Goal: Information Seeking & Learning: Find contact information

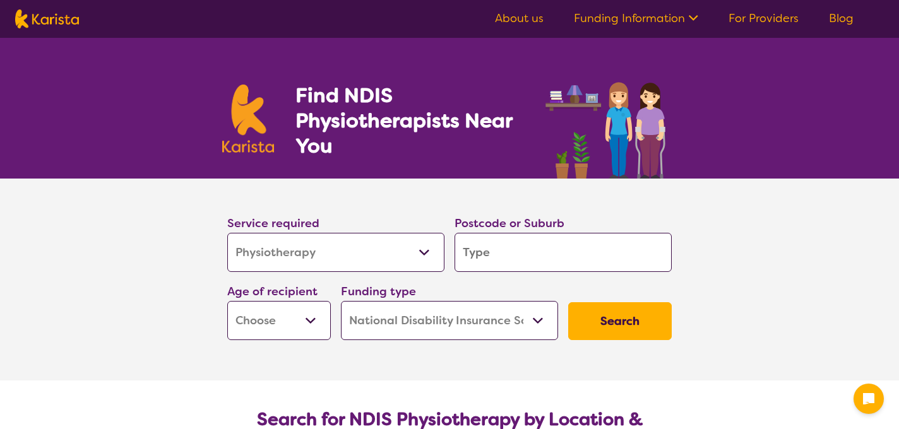
select select "Physiotherapy"
select select "NDIS"
select select "Physiotherapy"
select select "NDIS"
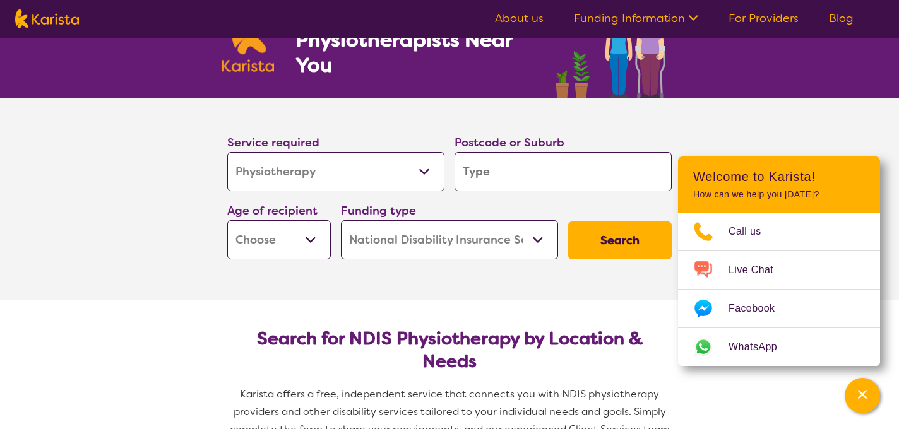
scroll to position [87, 0]
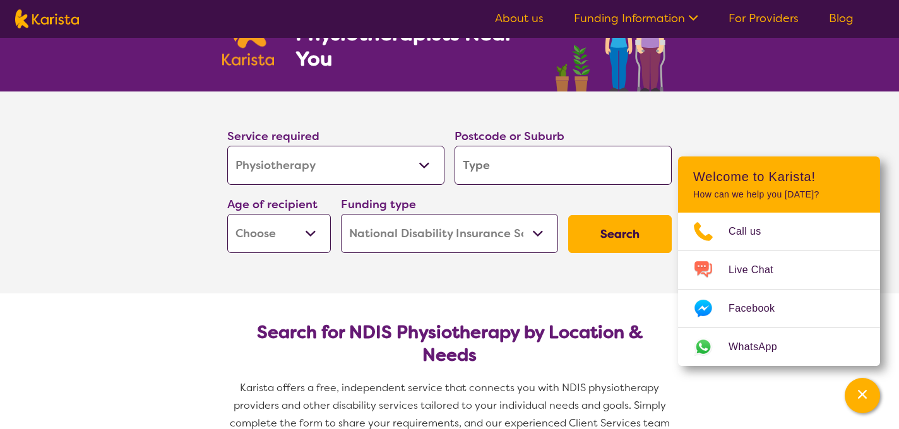
click at [531, 167] on input "search" at bounding box center [563, 165] width 217 height 39
click at [354, 317] on section "Search for NDIS Physiotherapy by Location & Needs Karista offers a free, indepe…" at bounding box center [449, 382] width 485 height 176
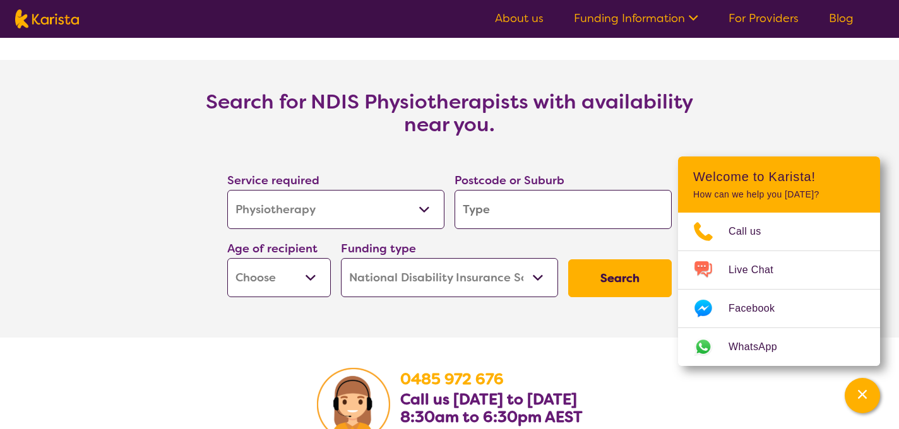
scroll to position [1747, 0]
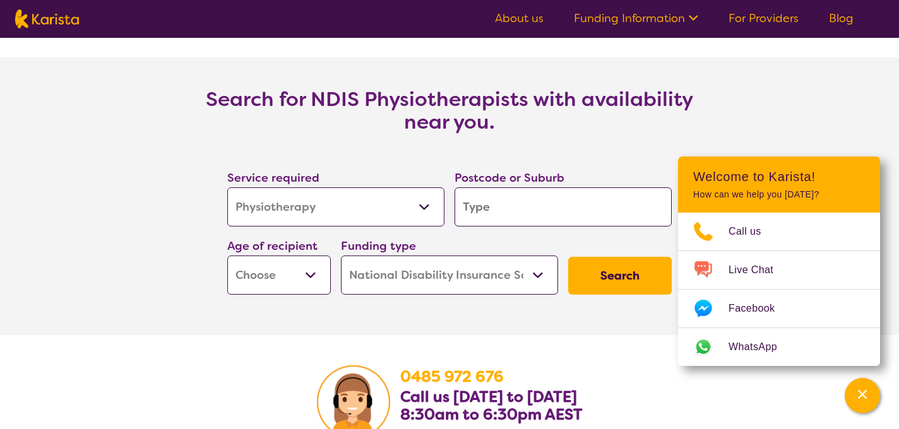
click at [499, 207] on input "search" at bounding box center [563, 207] width 217 height 39
type input "2"
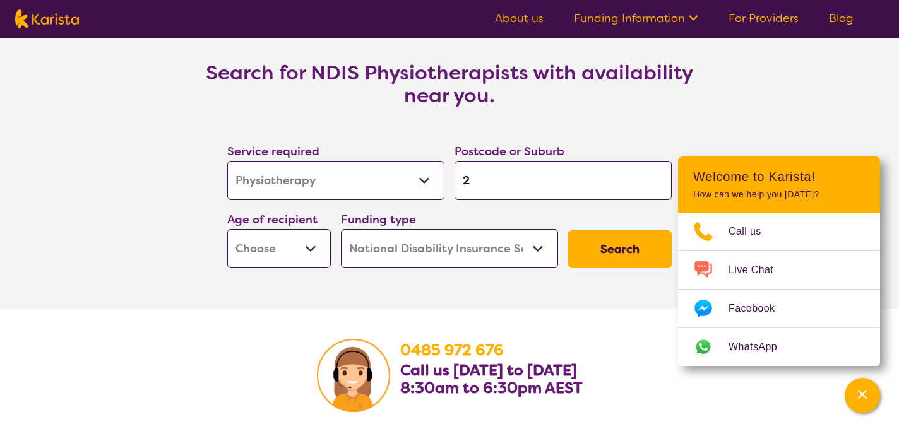
type input "22"
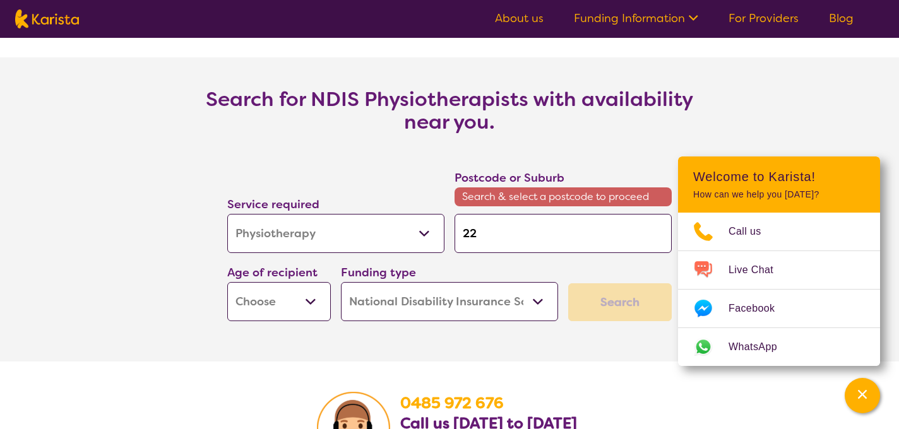
type input "221"
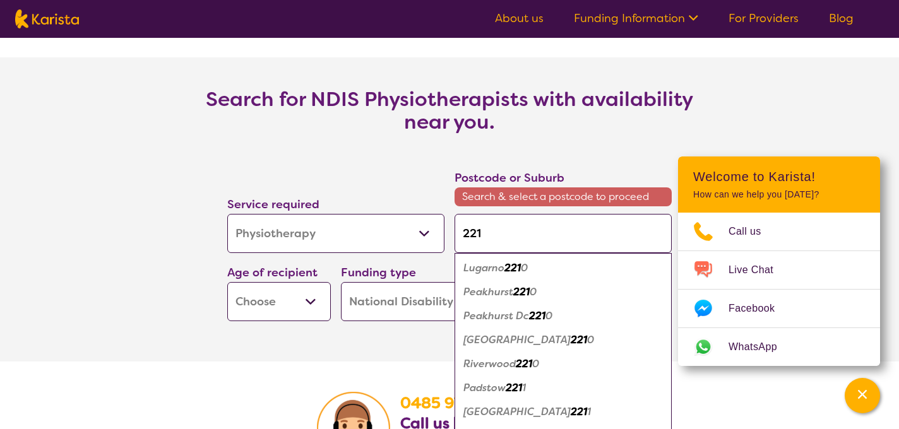
type input "2212"
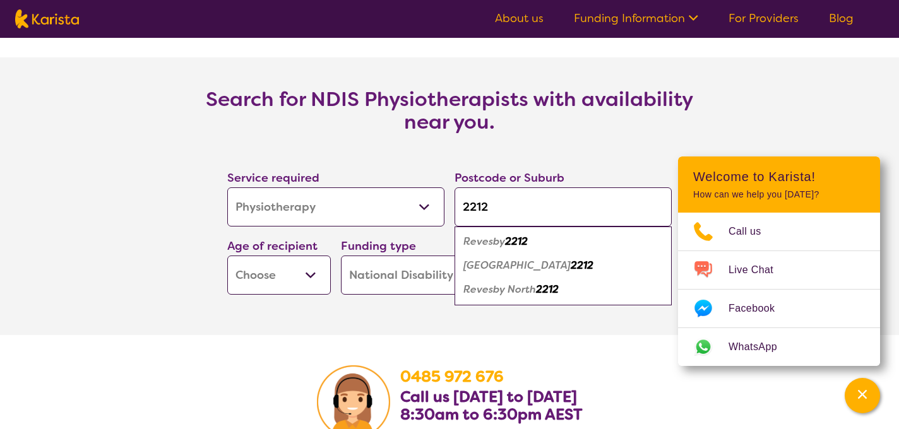
type input "2212"
click at [491, 242] on em "Revesby" at bounding box center [484, 241] width 42 height 13
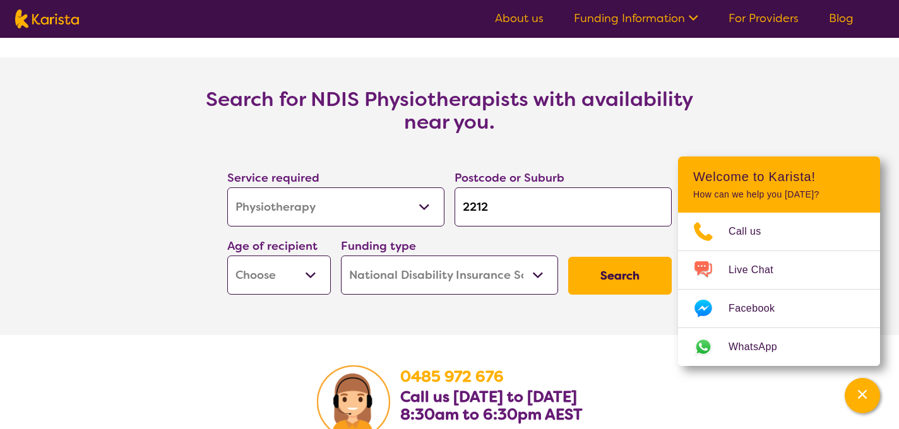
click at [294, 274] on select "Early Childhood - 0 to 9 Child - 10 to 11 Adolescent - 12 to 17 Adult - 18 to 6…" at bounding box center [279, 275] width 104 height 39
click at [429, 279] on select "Home Care Package (HCP) National Disability Insurance Scheme (NDIS) I don't know" at bounding box center [449, 275] width 217 height 39
click at [341, 256] on select "Home Care Package (HCP) National Disability Insurance Scheme (NDIS) I don't know" at bounding box center [449, 275] width 217 height 39
click at [599, 286] on button "Search" at bounding box center [620, 276] width 104 height 38
click at [275, 277] on select "Early Childhood - 0 to 9 Child - 10 to 11 Adolescent - 12 to 17 Adult - 18 to 6…" at bounding box center [279, 275] width 104 height 39
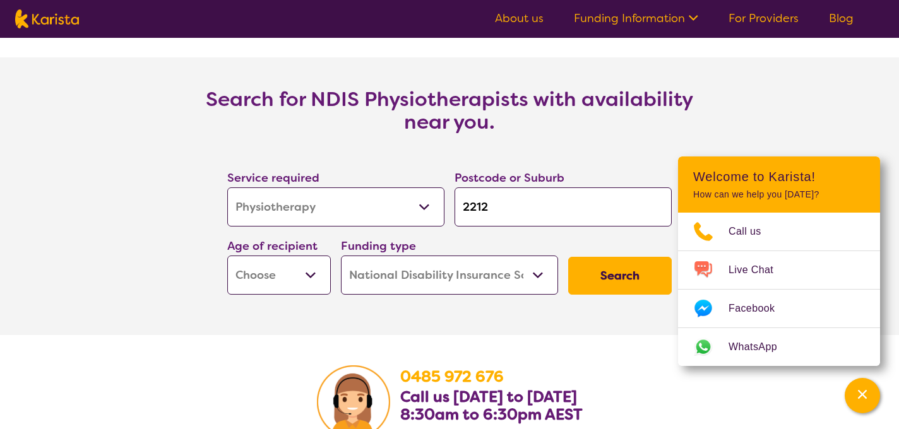
select select "EC"
click at [227, 256] on select "Early Childhood - 0 to 9 Child - 10 to 11 Adolescent - 12 to 17 Adult - 18 to 6…" at bounding box center [279, 275] width 104 height 39
select select "EC"
click at [618, 276] on button "Search" at bounding box center [620, 276] width 104 height 38
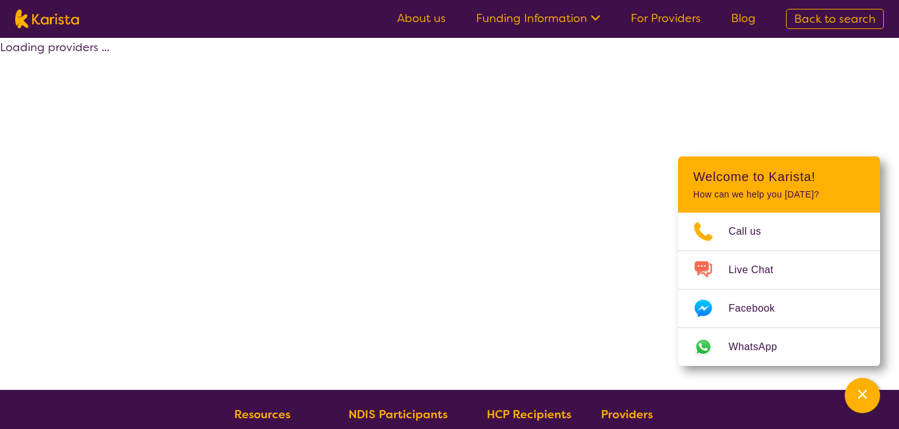
select select "by_score"
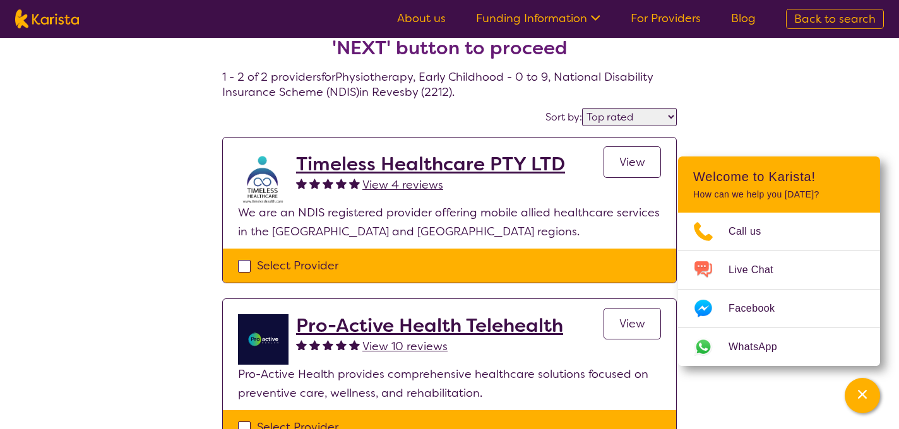
scroll to position [40, 0]
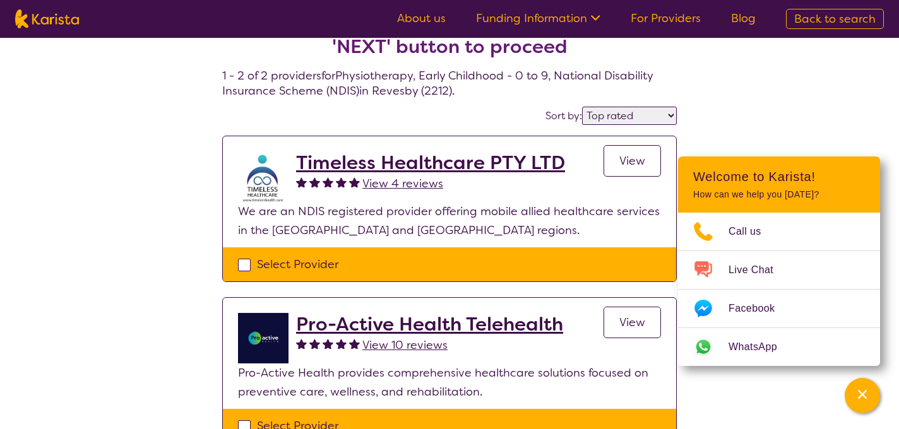
click at [612, 157] on link "View" at bounding box center [632, 161] width 57 height 32
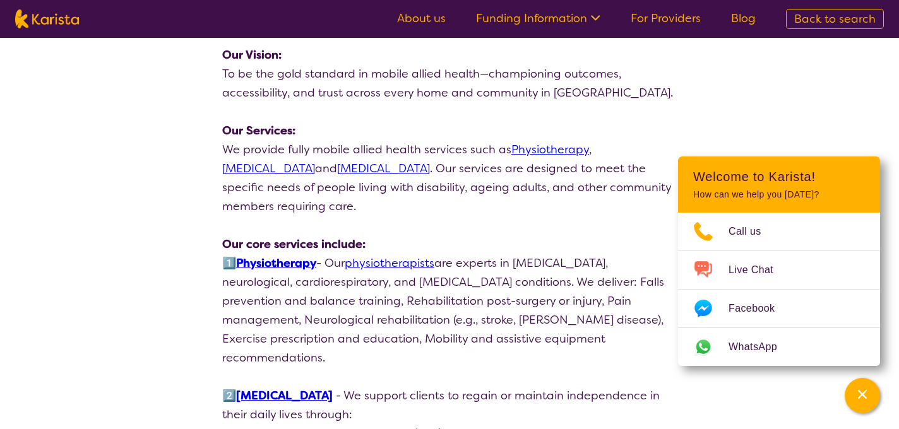
scroll to position [727, 0]
click at [378, 255] on link "physiotherapists" at bounding box center [390, 262] width 90 height 15
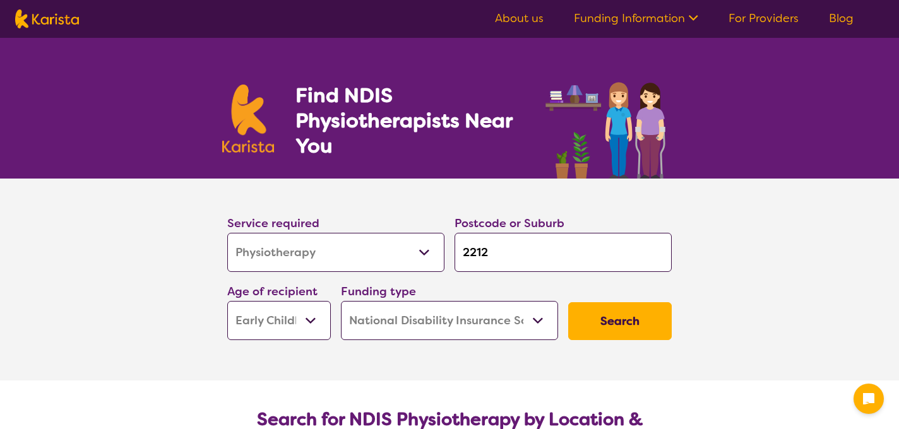
select select "Physiotherapy"
select select "EC"
select select "NDIS"
select select "Physiotherapy"
select select "EC"
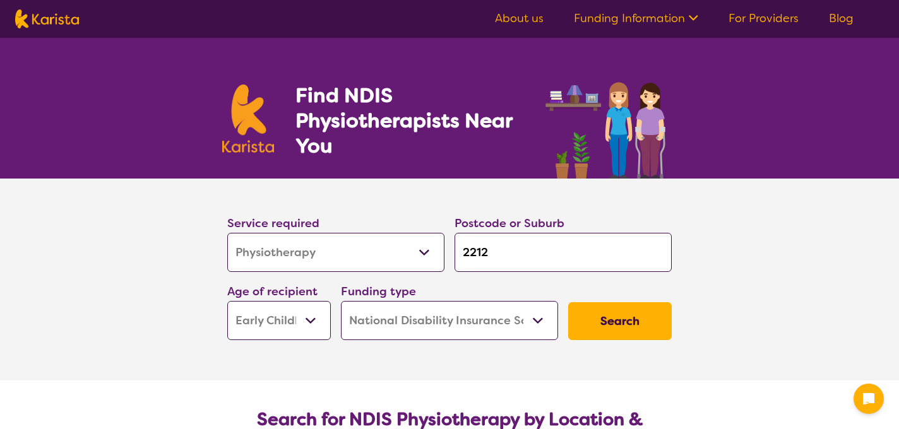
select select "NDIS"
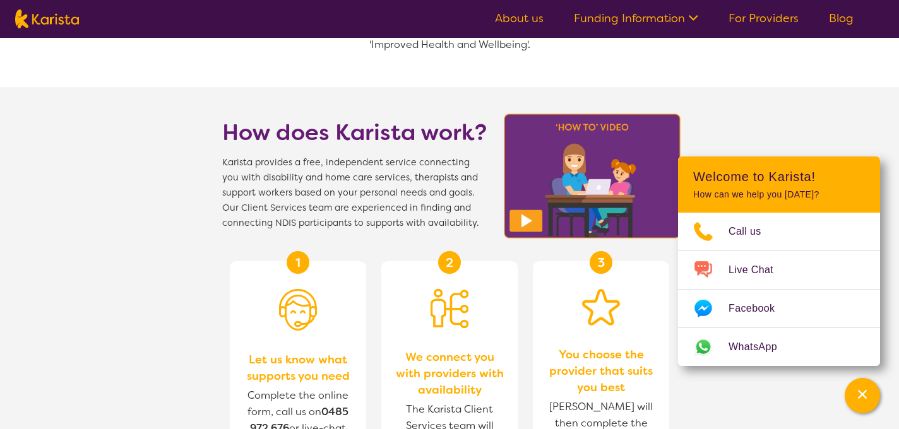
scroll to position [1280, 0]
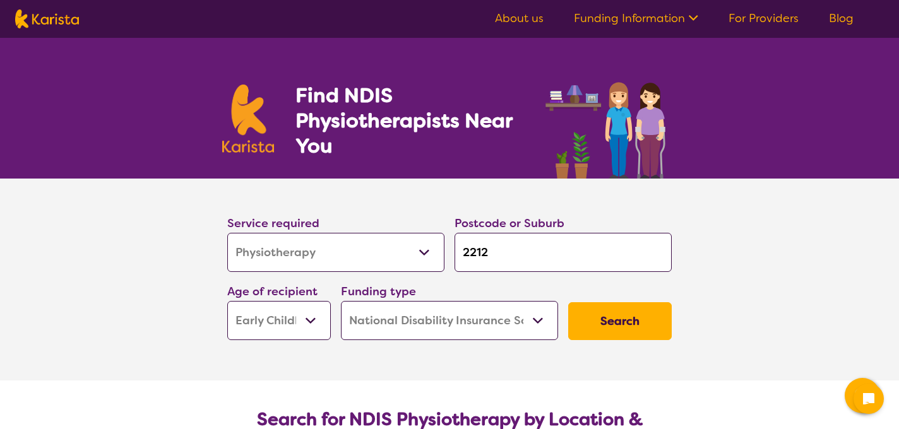
select select "Physiotherapy"
select select "EC"
select select "NDIS"
select select "Physiotherapy"
select select "EC"
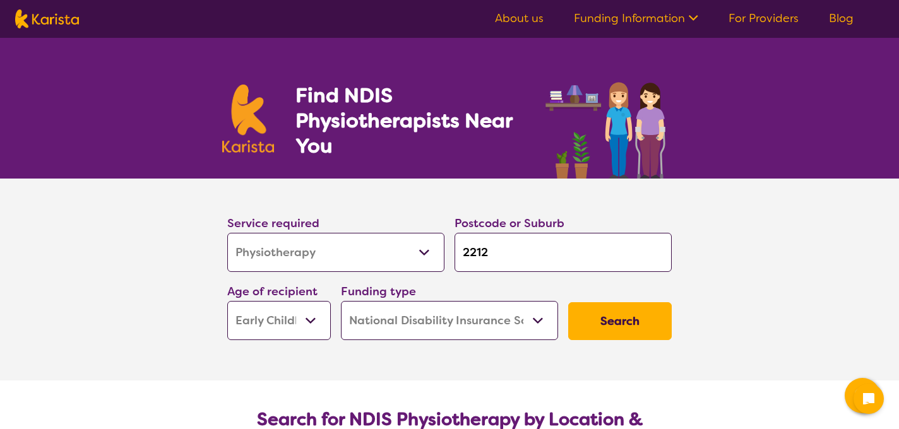
select select "NDIS"
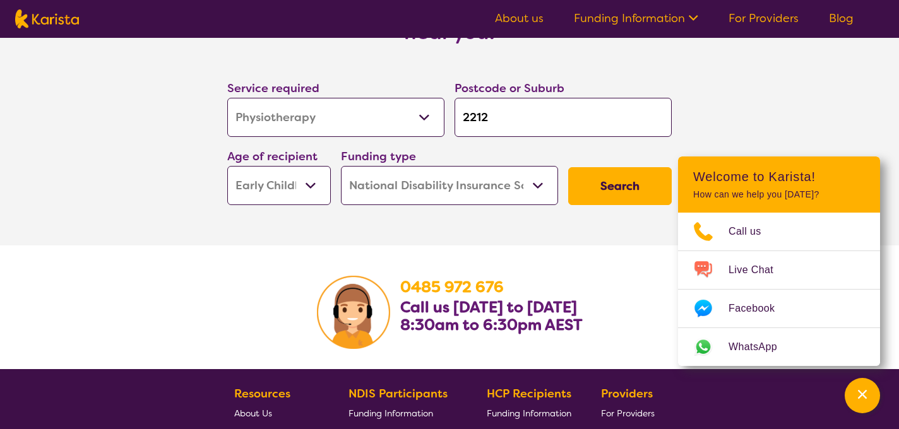
scroll to position [1832, 0]
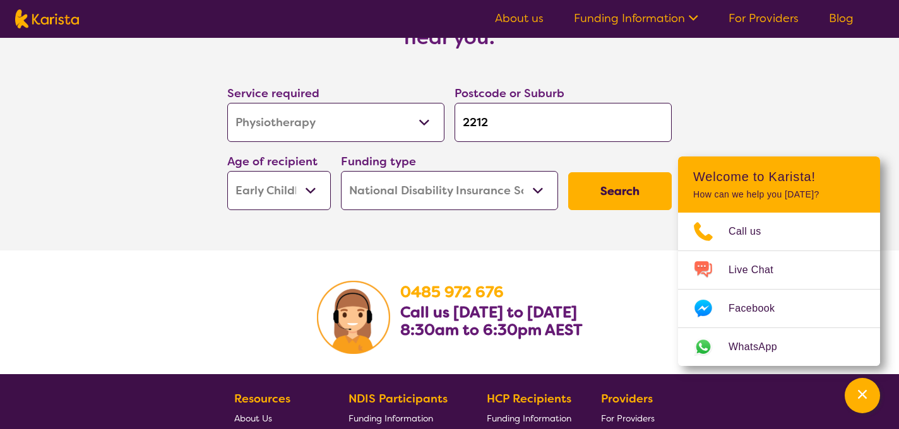
click at [590, 196] on button "Search" at bounding box center [620, 191] width 104 height 38
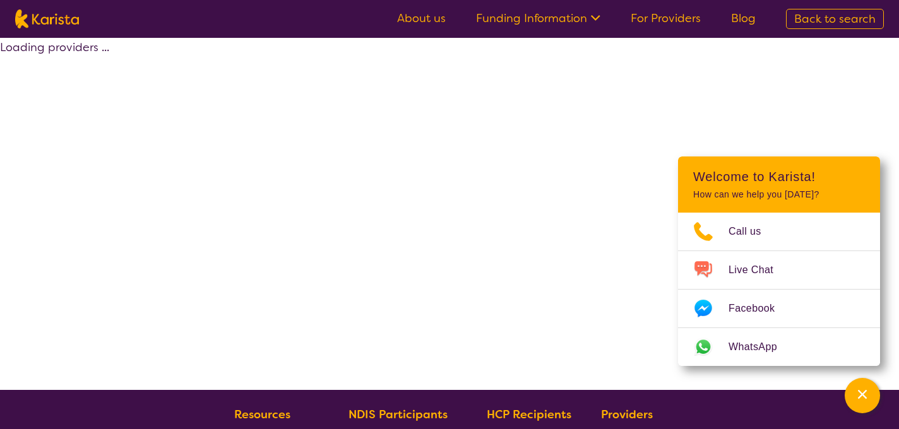
select select "by_score"
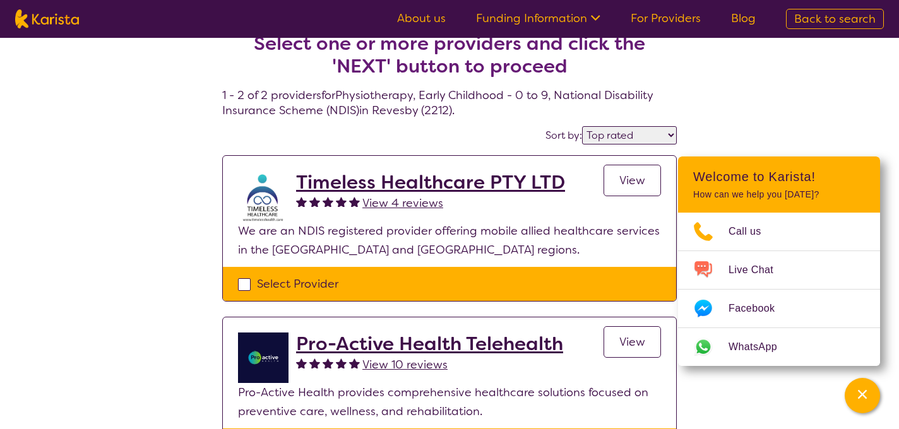
scroll to position [18, 0]
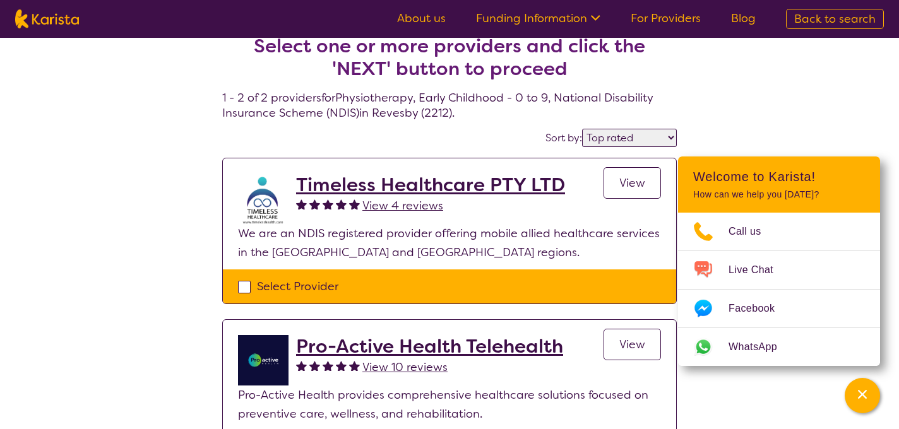
click at [373, 182] on h2 "Timeless Healthcare PTY LTD" at bounding box center [430, 185] width 269 height 23
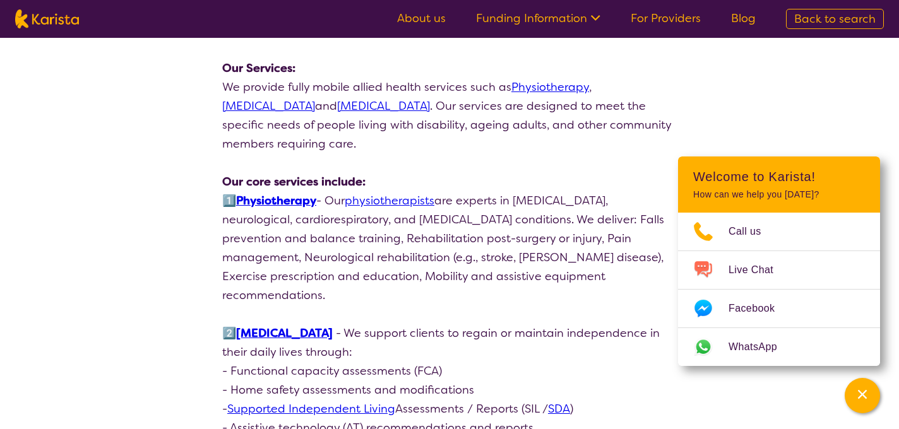
scroll to position [999, 0]
